Goal: Transaction & Acquisition: Purchase product/service

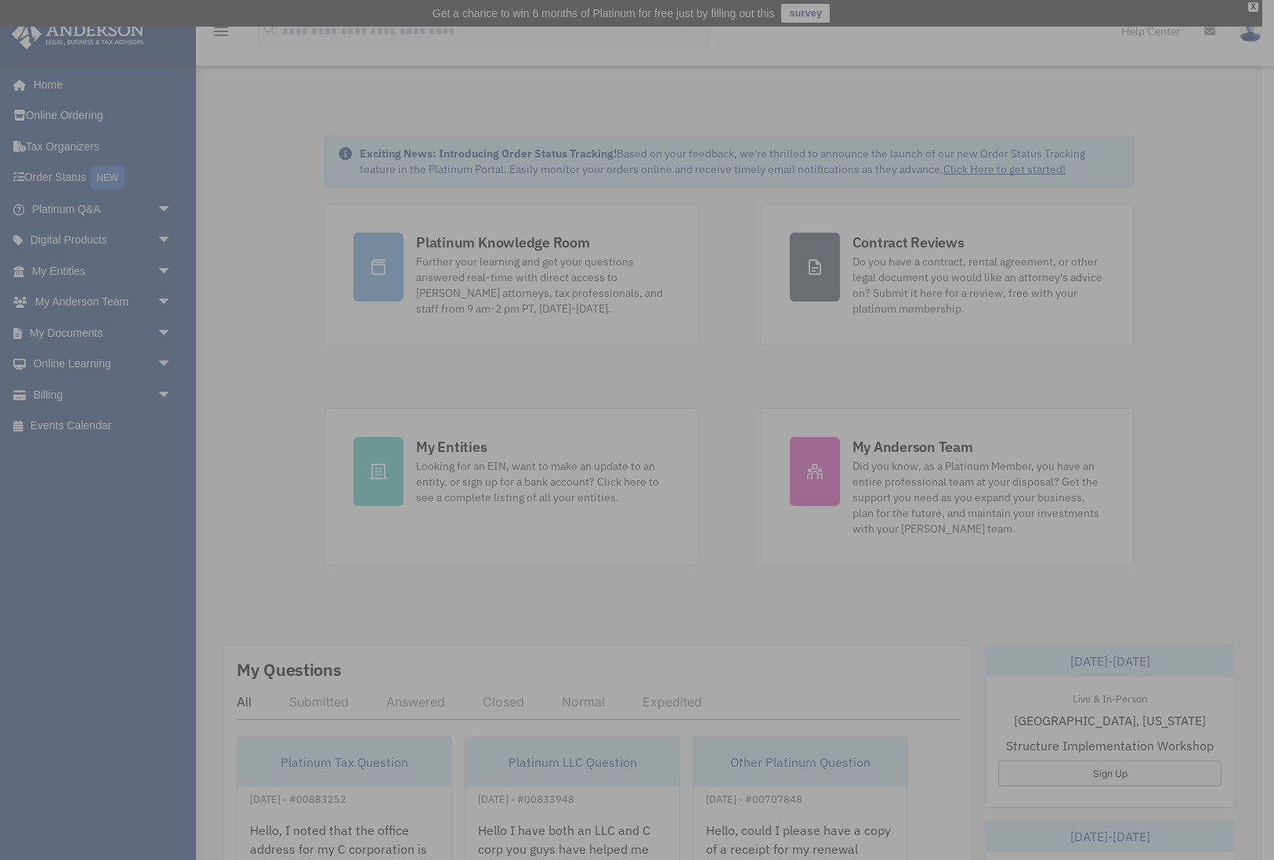
click at [70, 396] on div "x" at bounding box center [637, 430] width 1274 height 860
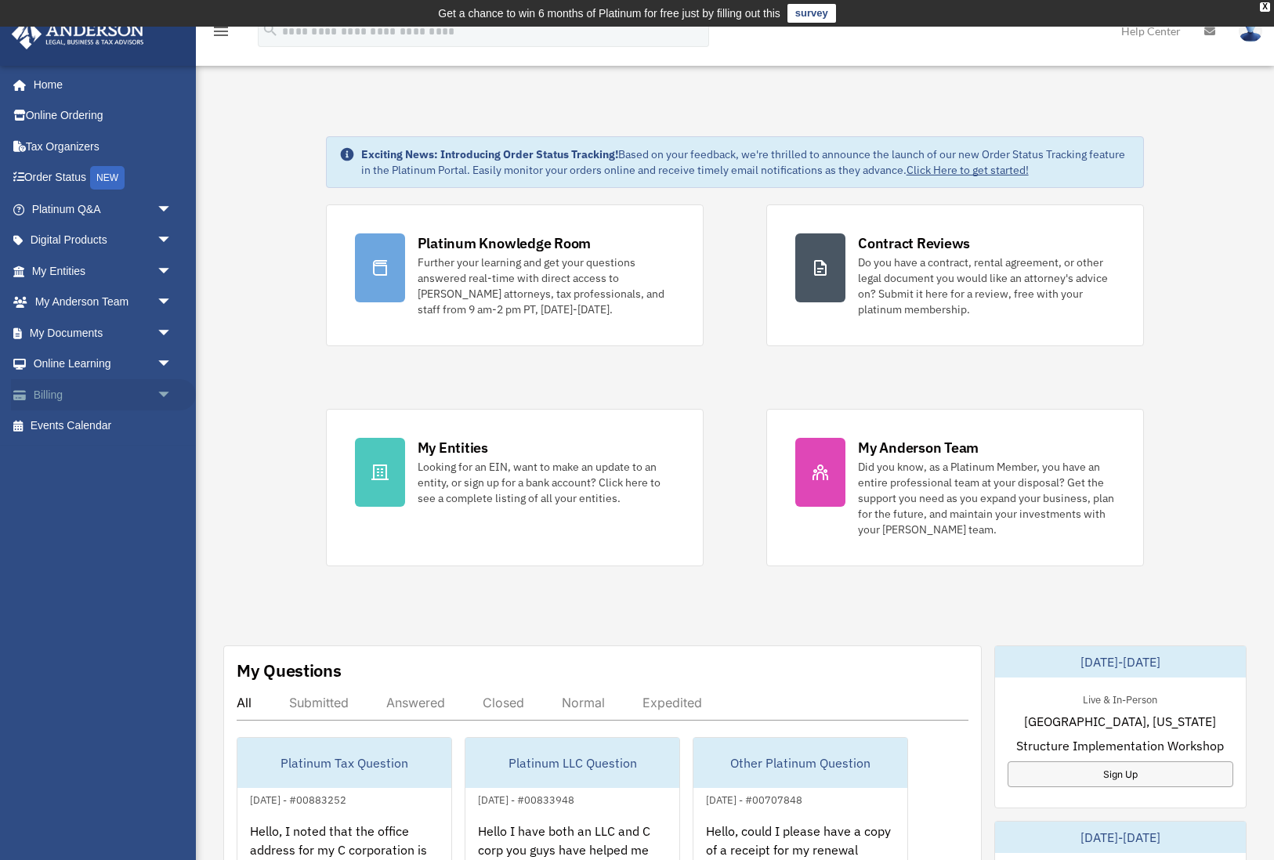
click at [55, 389] on link "Billing arrow_drop_down" at bounding box center [103, 394] width 185 height 31
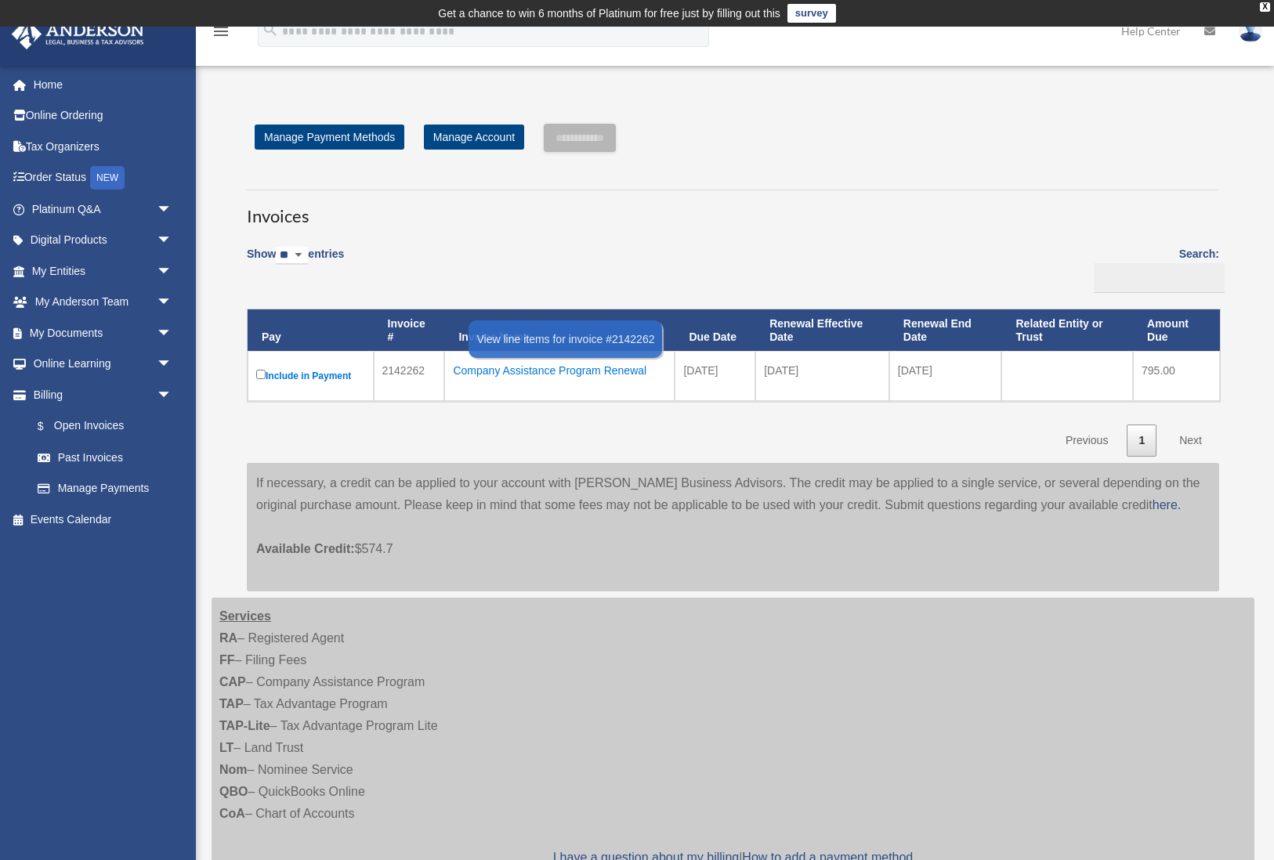
click at [580, 371] on div "Company Assistance Program Renewal" at bounding box center [559, 371] width 213 height 22
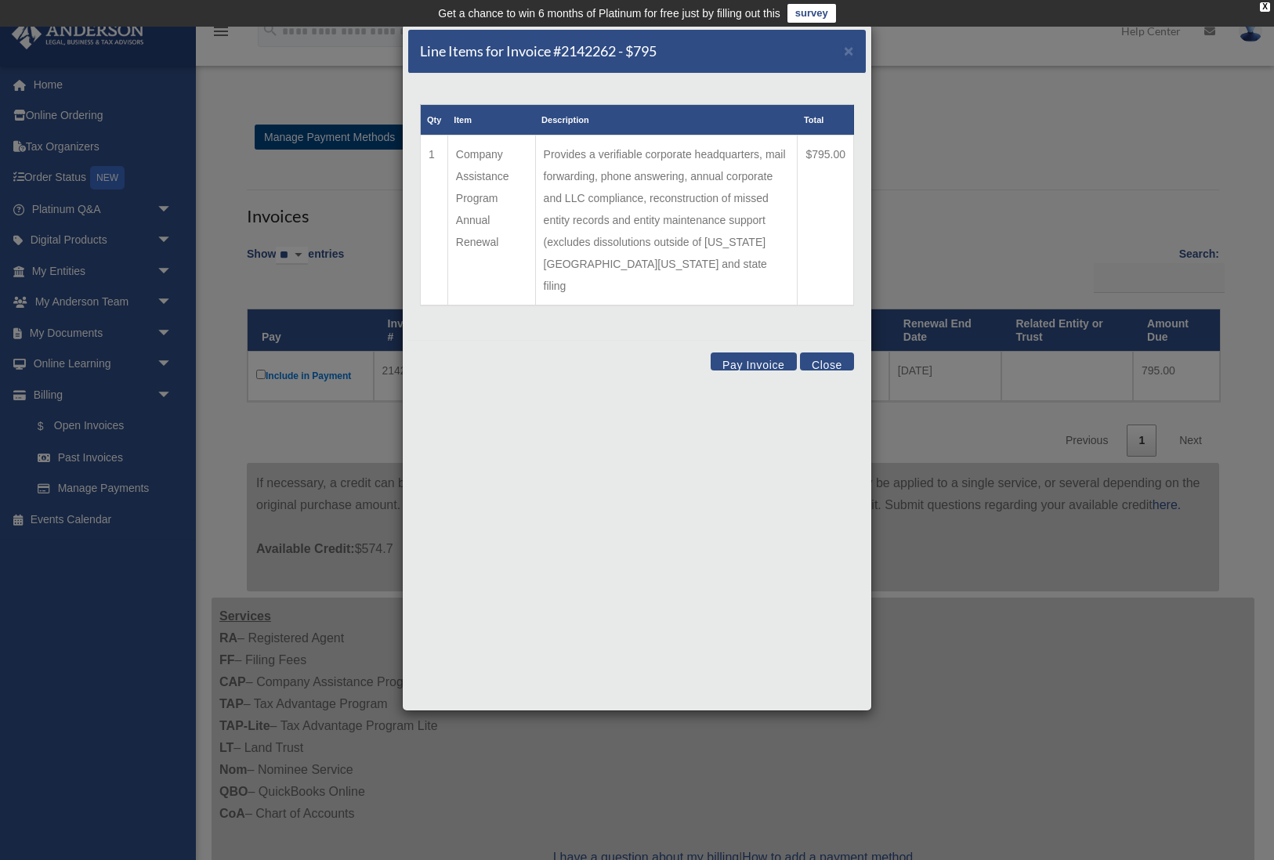
click at [758, 353] on button "Pay Invoice" at bounding box center [754, 362] width 86 height 18
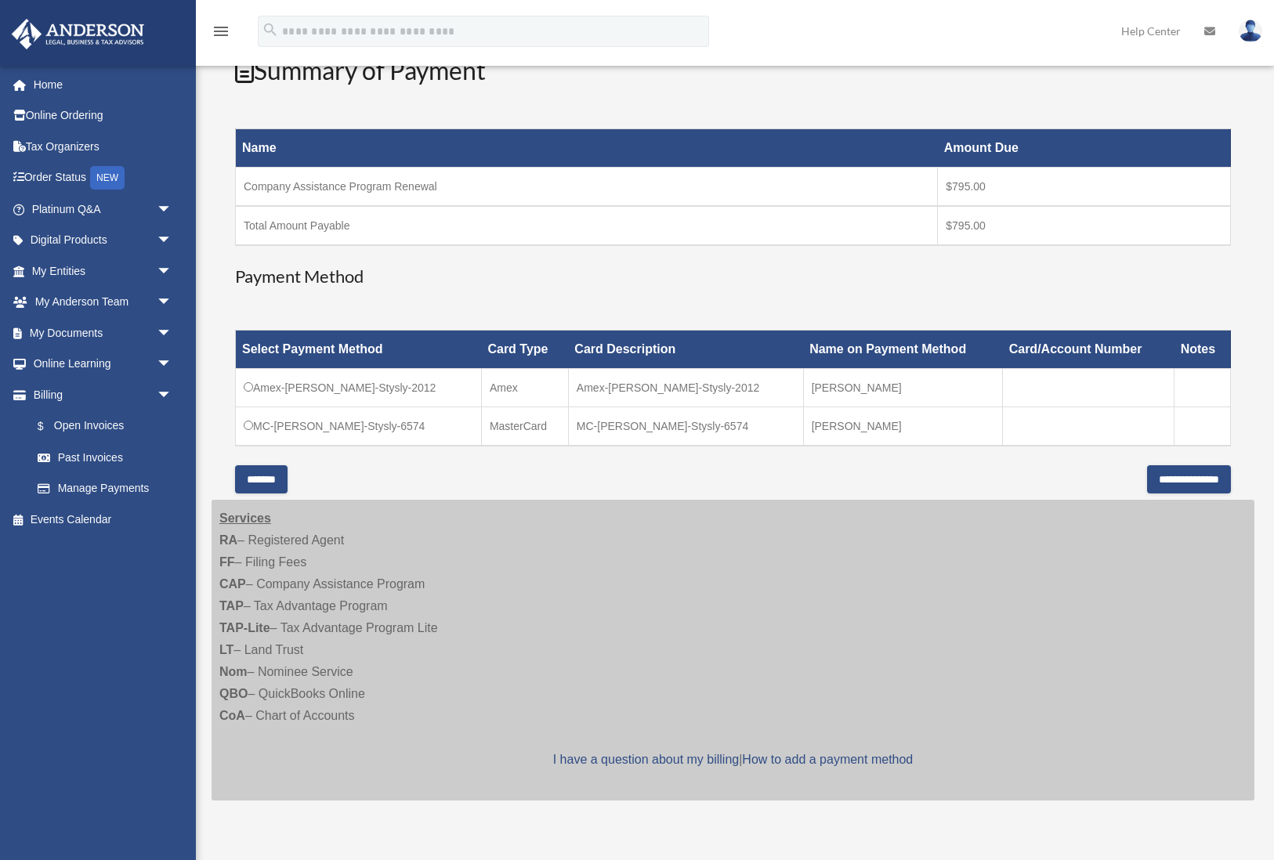
scroll to position [224, 0]
click at [1147, 482] on input "**********" at bounding box center [1189, 479] width 84 height 28
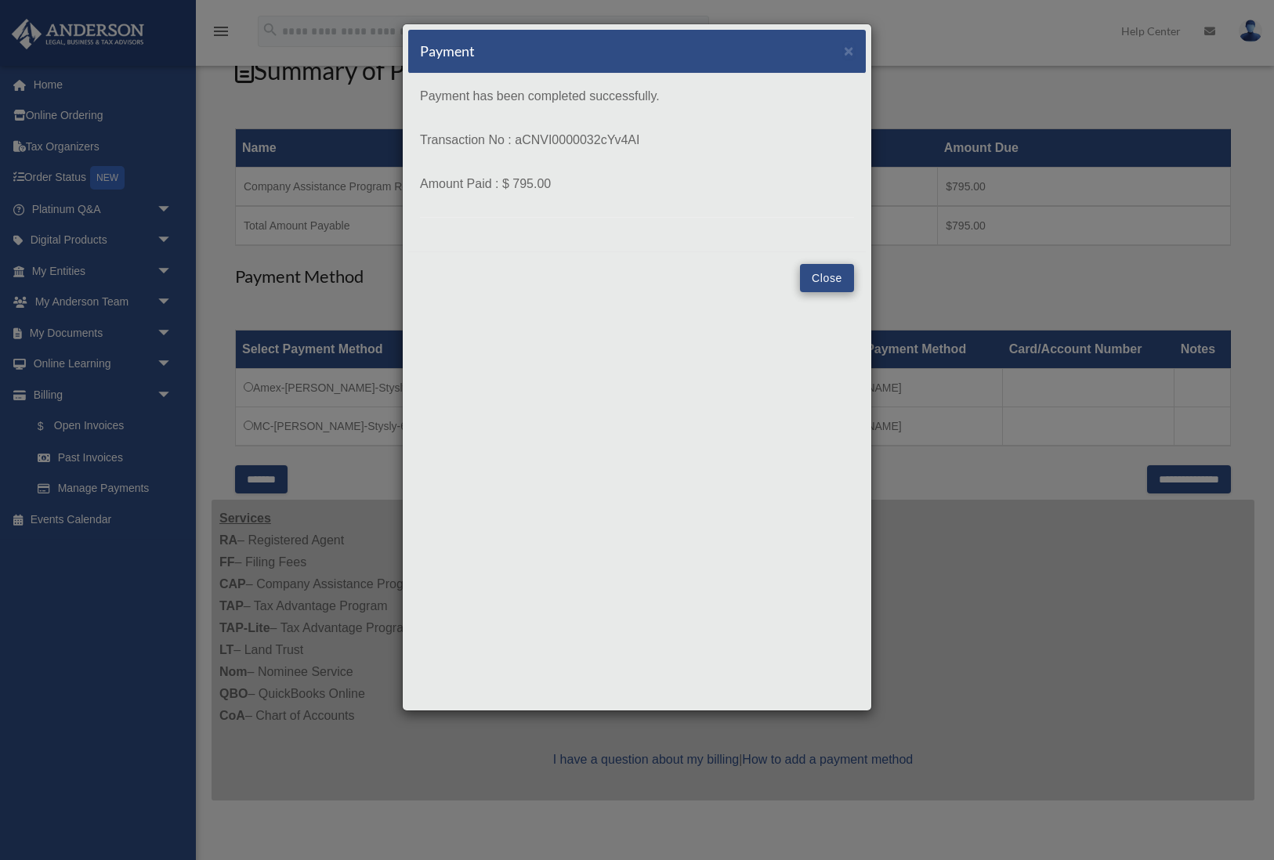
click at [827, 286] on button "Close" at bounding box center [827, 278] width 54 height 28
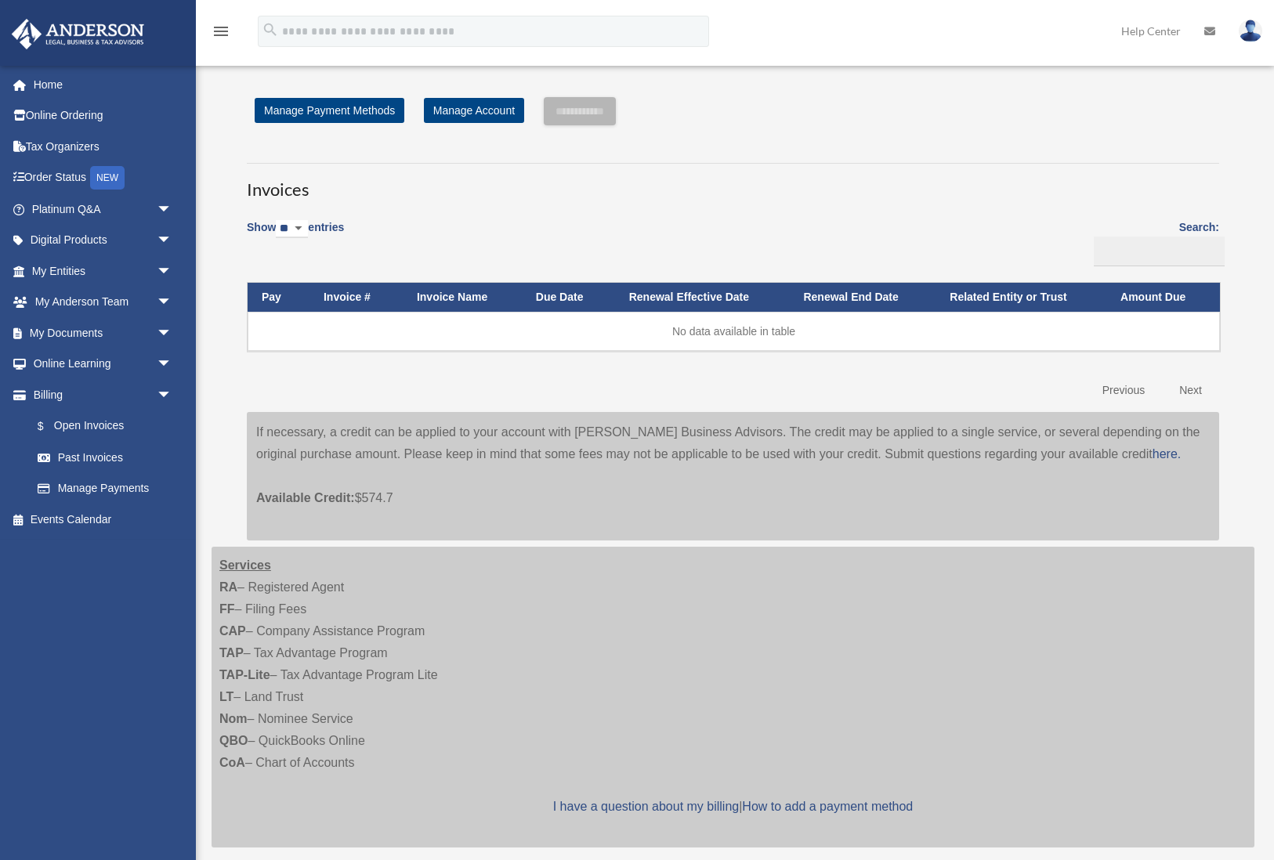
scroll to position [224, 0]
